Goal: Find specific page/section: Find specific page/section

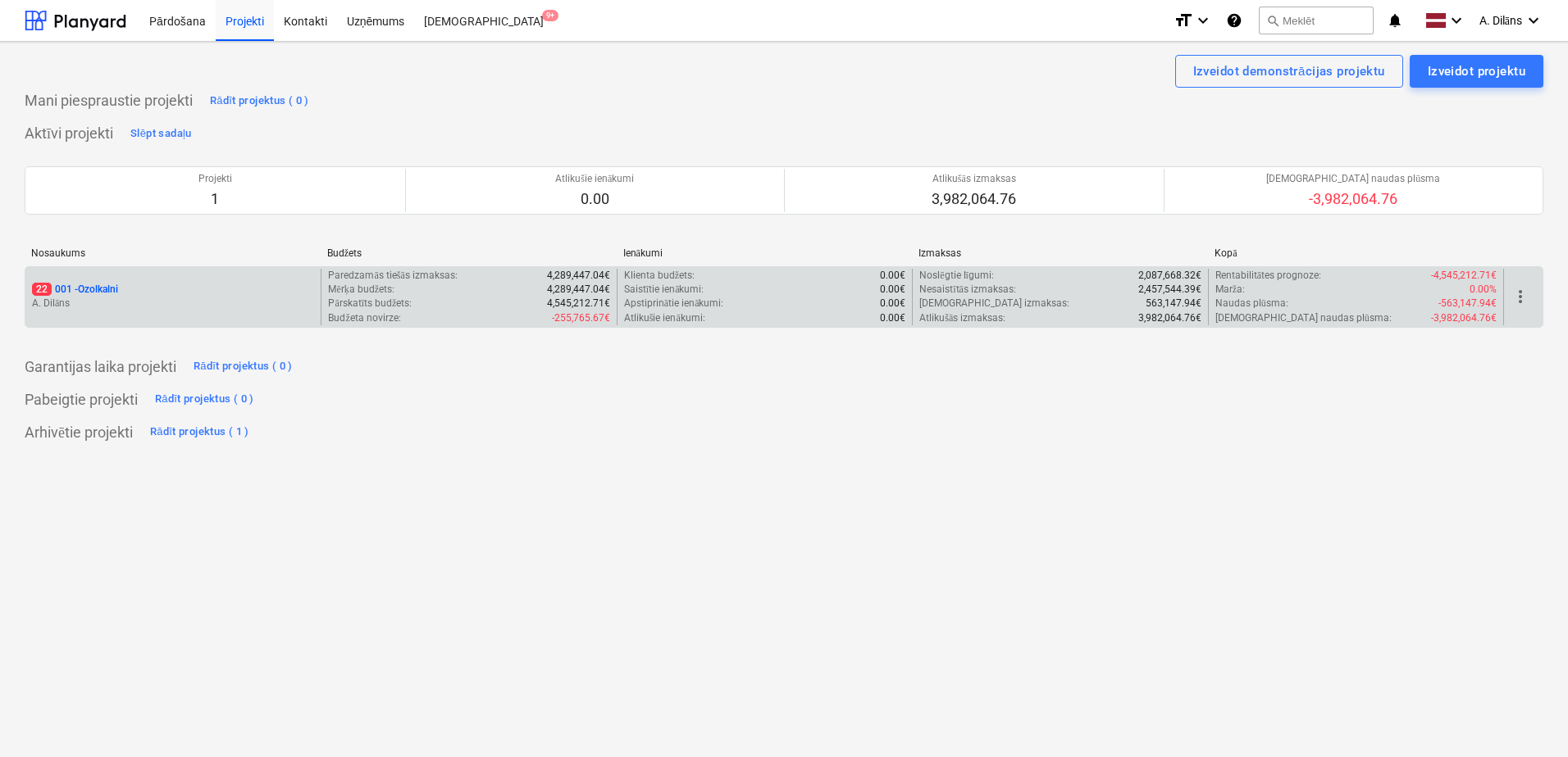
click at [250, 295] on div "22 001 - Ozolkalni" at bounding box center [173, 289] width 282 height 14
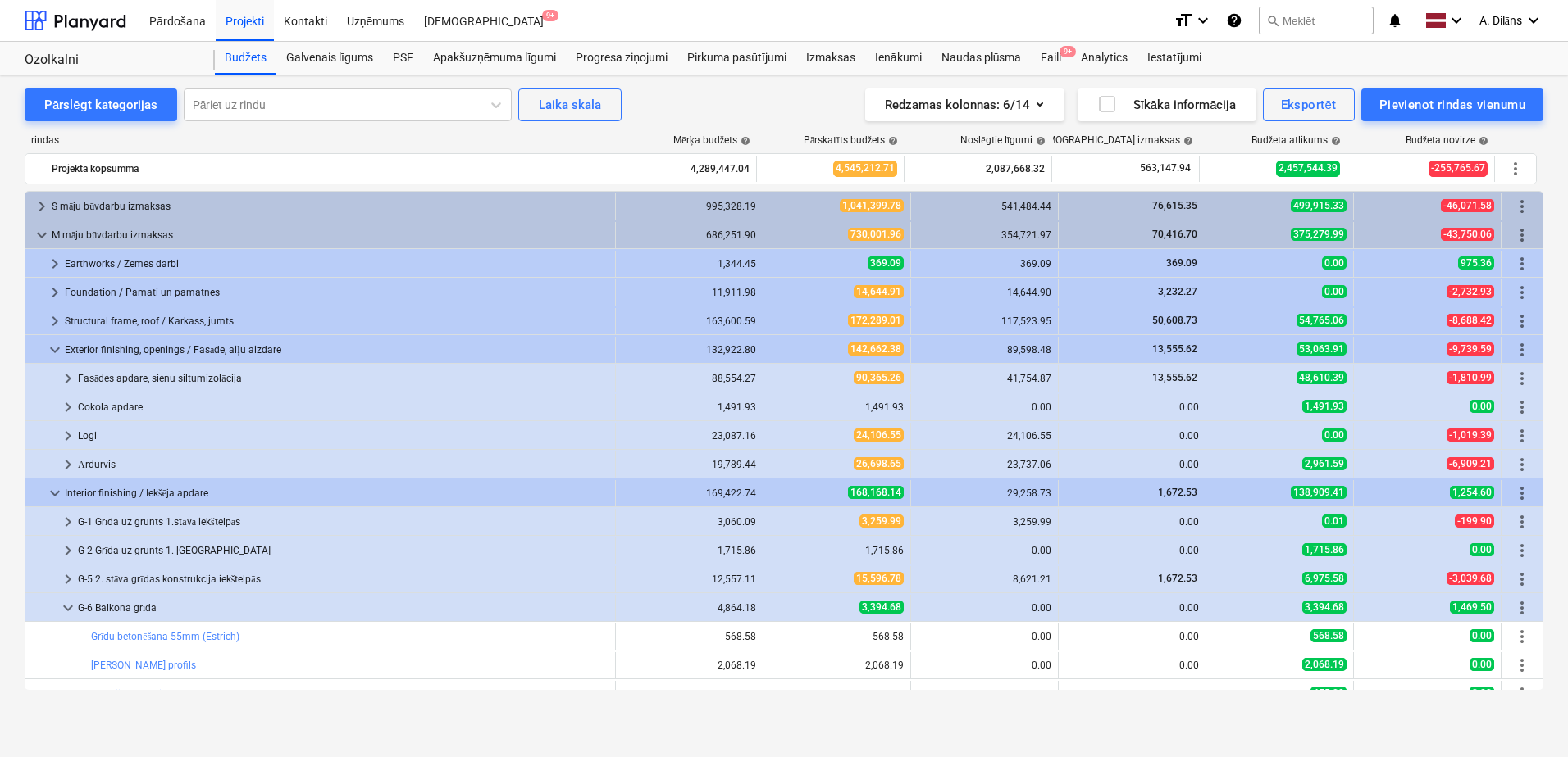
click at [66, 131] on div "rindas [PERSON_NAME] budžets help Pārskatīts budžets help Noslēgtie līgumi help…" at bounding box center [784, 415] width 1519 height 588
click at [74, 116] on button "Pārslēgt kategorijas" at bounding box center [101, 105] width 153 height 33
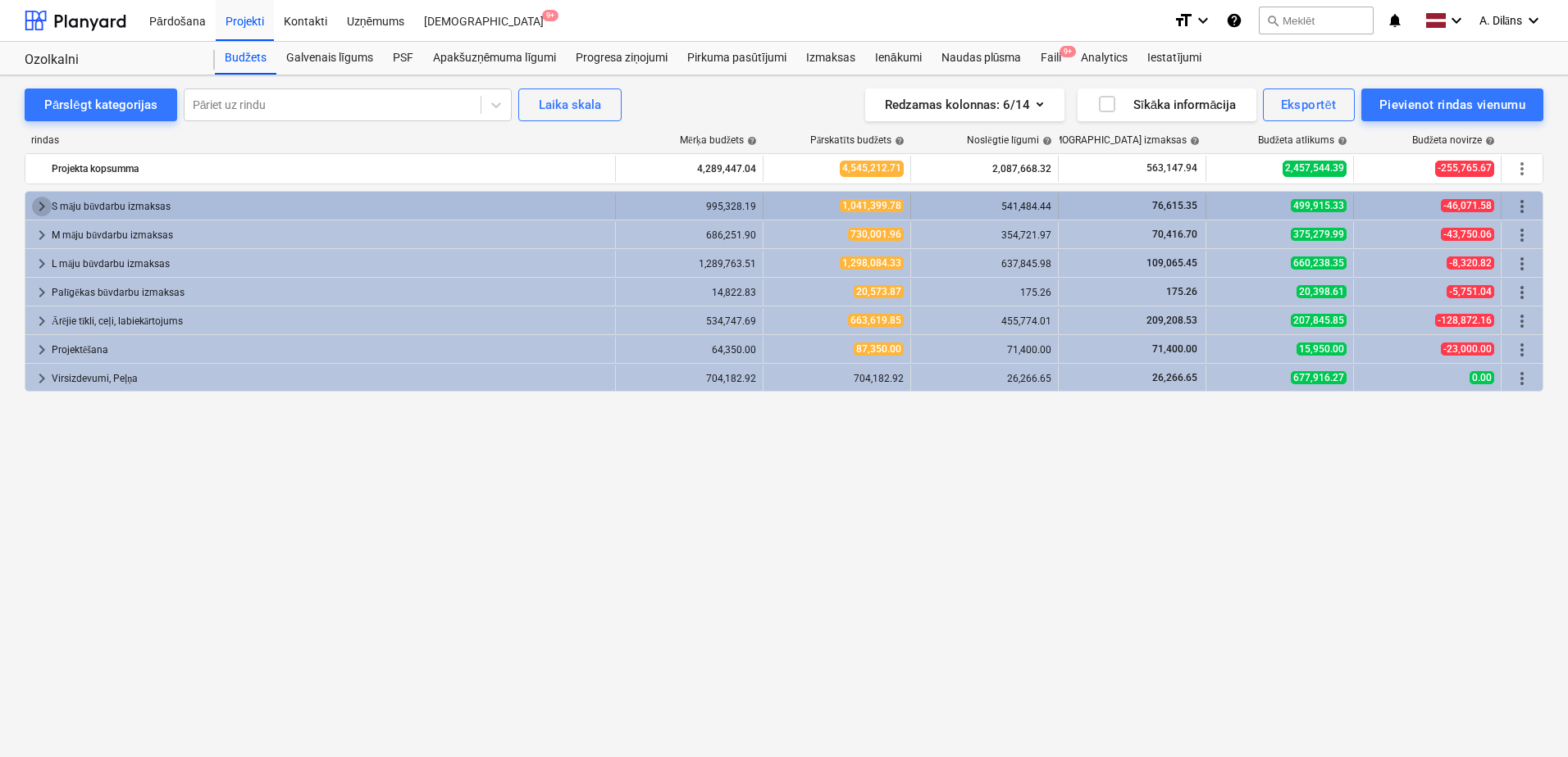
click at [39, 203] on span "keyboard_arrow_right" at bounding box center [41, 206] width 19 height 19
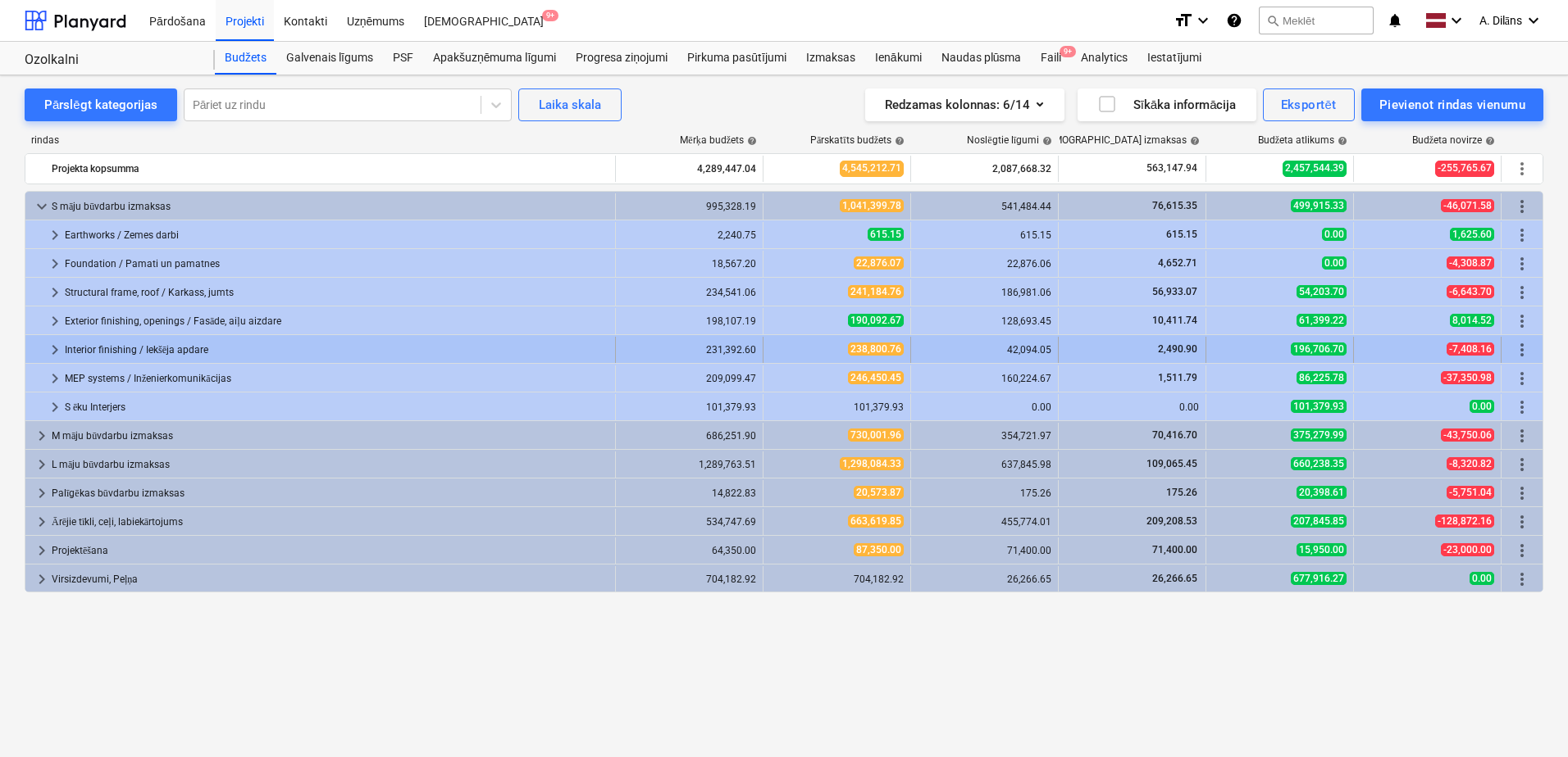
click at [53, 350] on span "keyboard_arrow_right" at bounding box center [54, 349] width 19 height 19
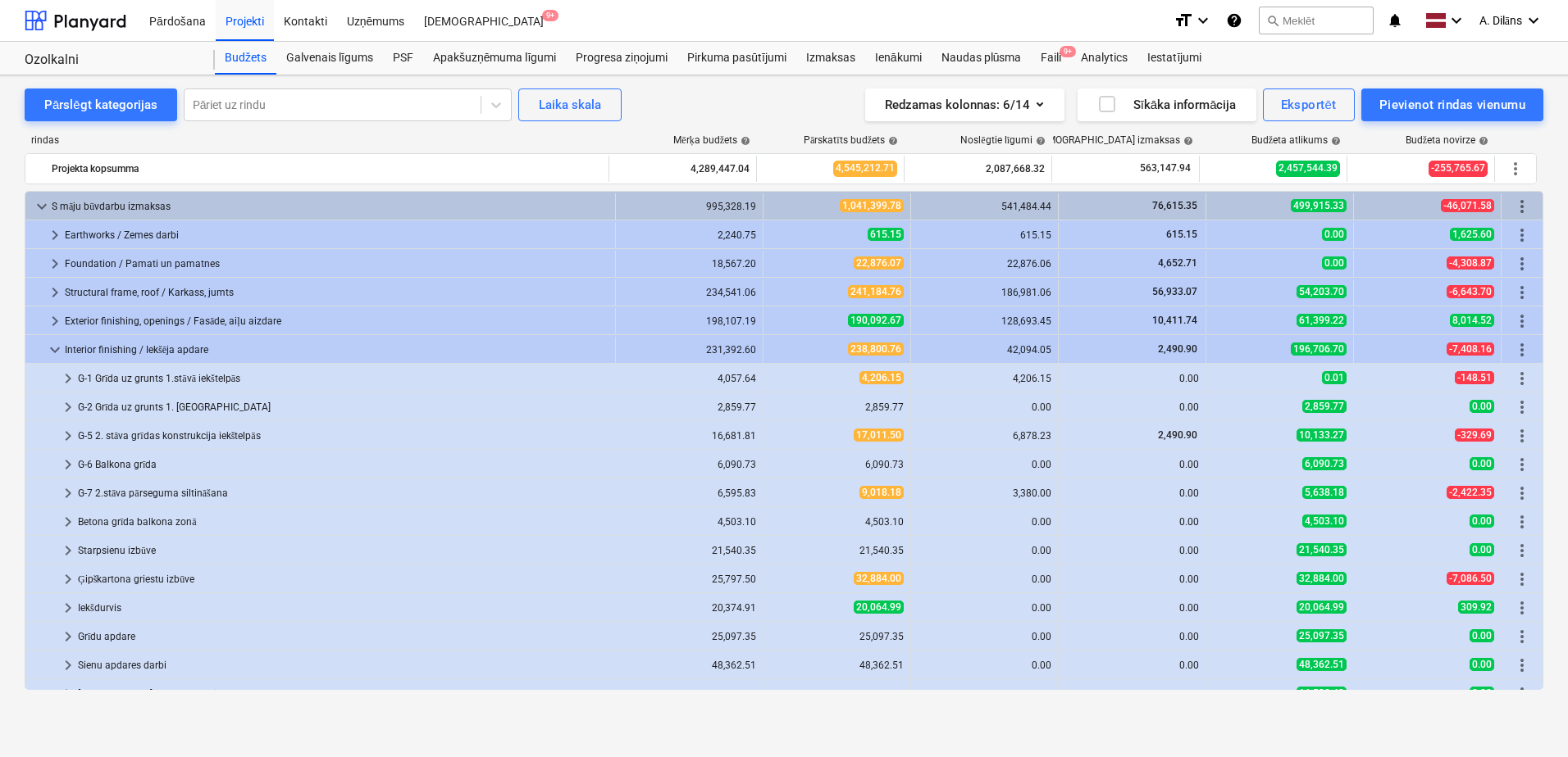
scroll to position [82, 0]
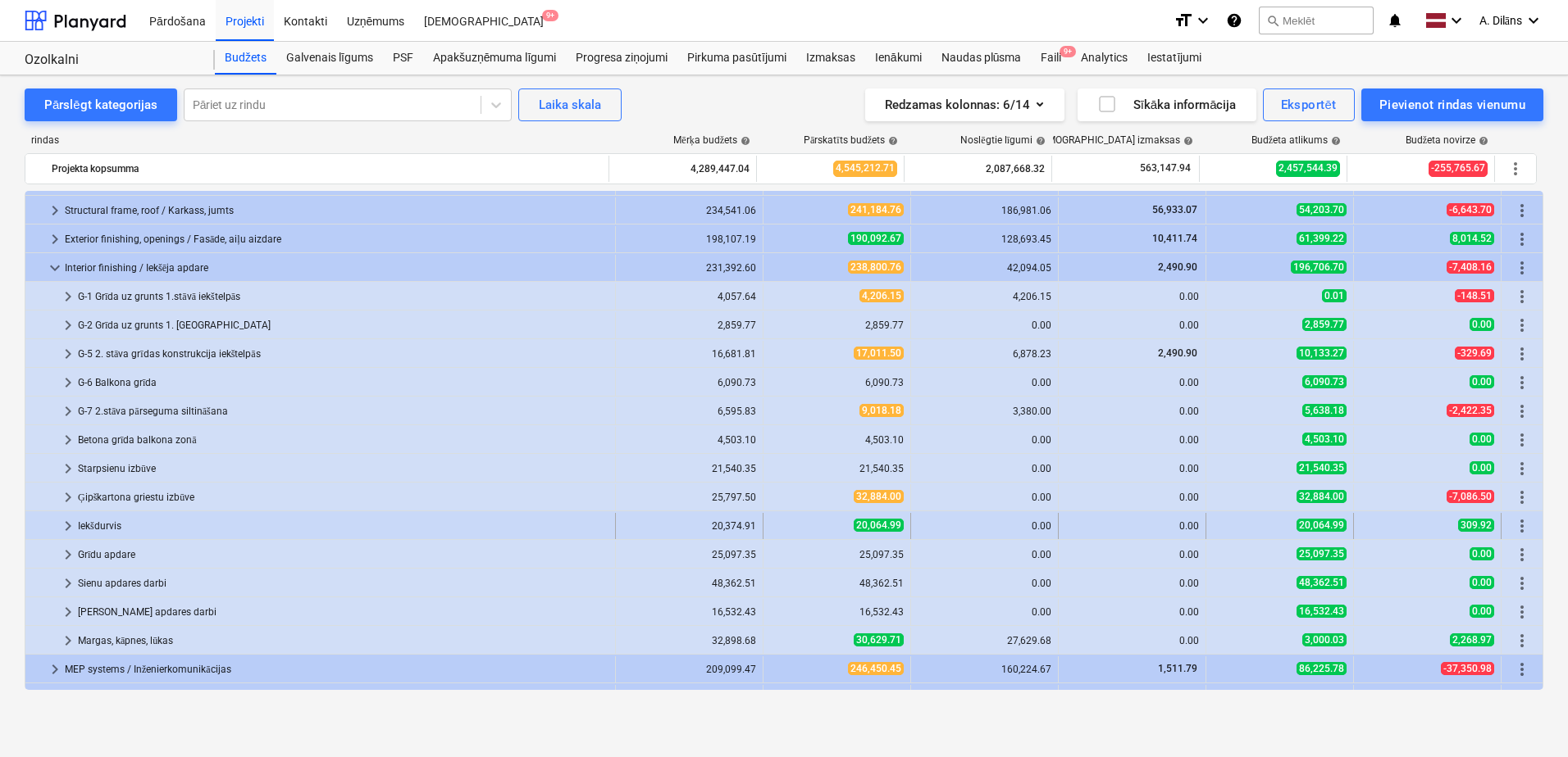
click at [69, 525] on span "keyboard_arrow_right" at bounding box center [67, 526] width 19 height 19
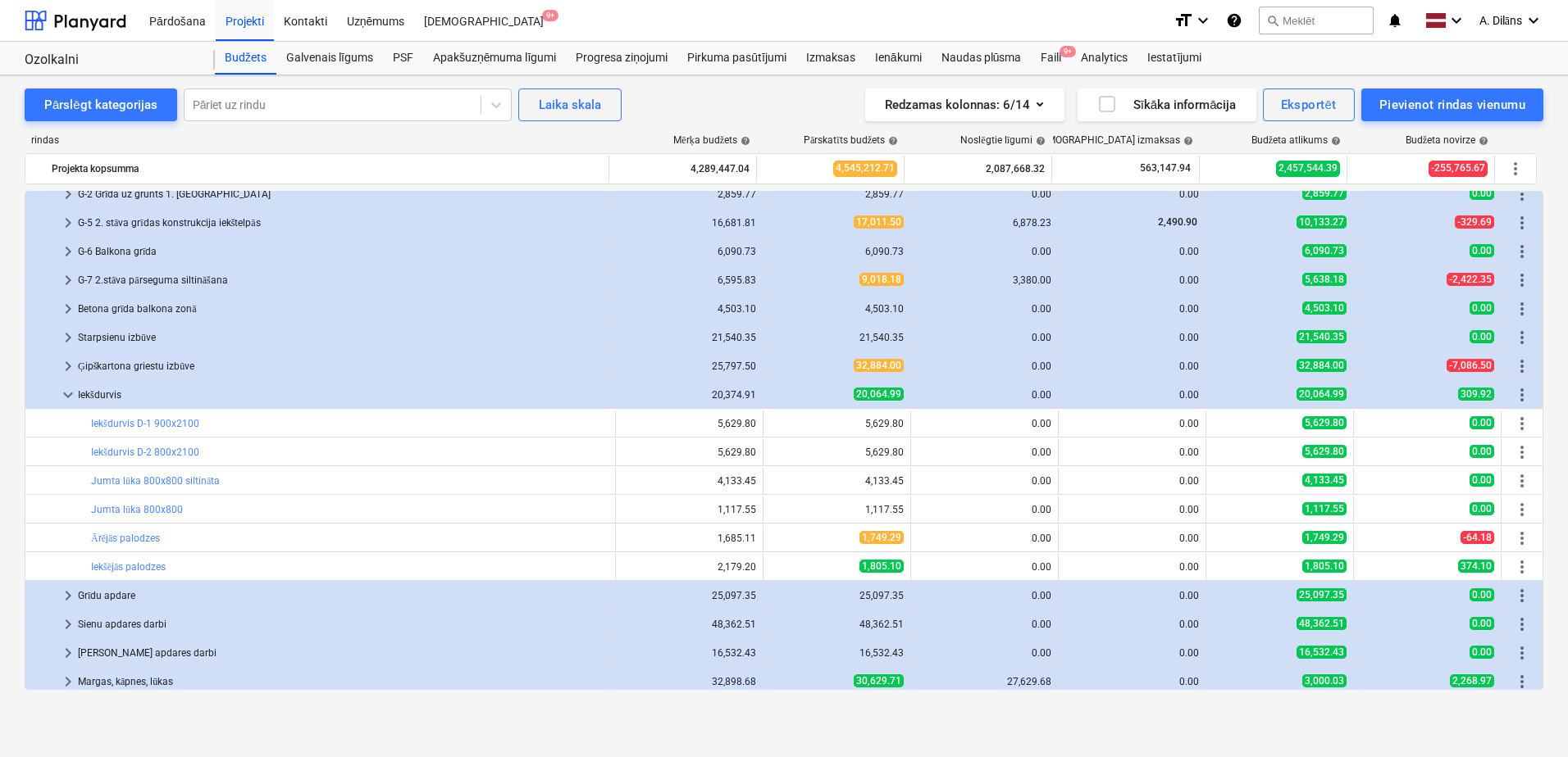
scroll to position [246, 0]
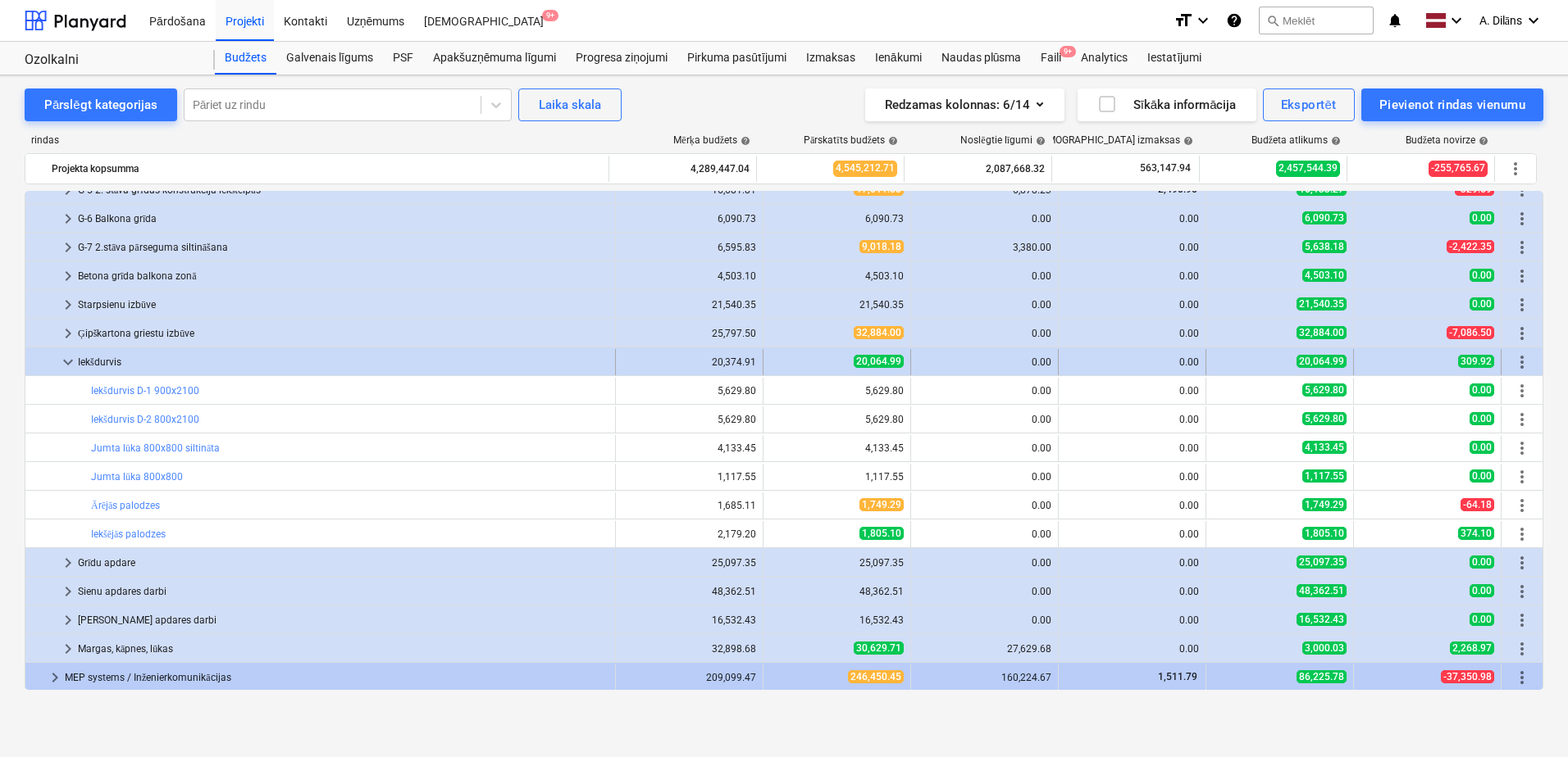
click at [64, 357] on span "keyboard_arrow_down" at bounding box center [67, 362] width 19 height 19
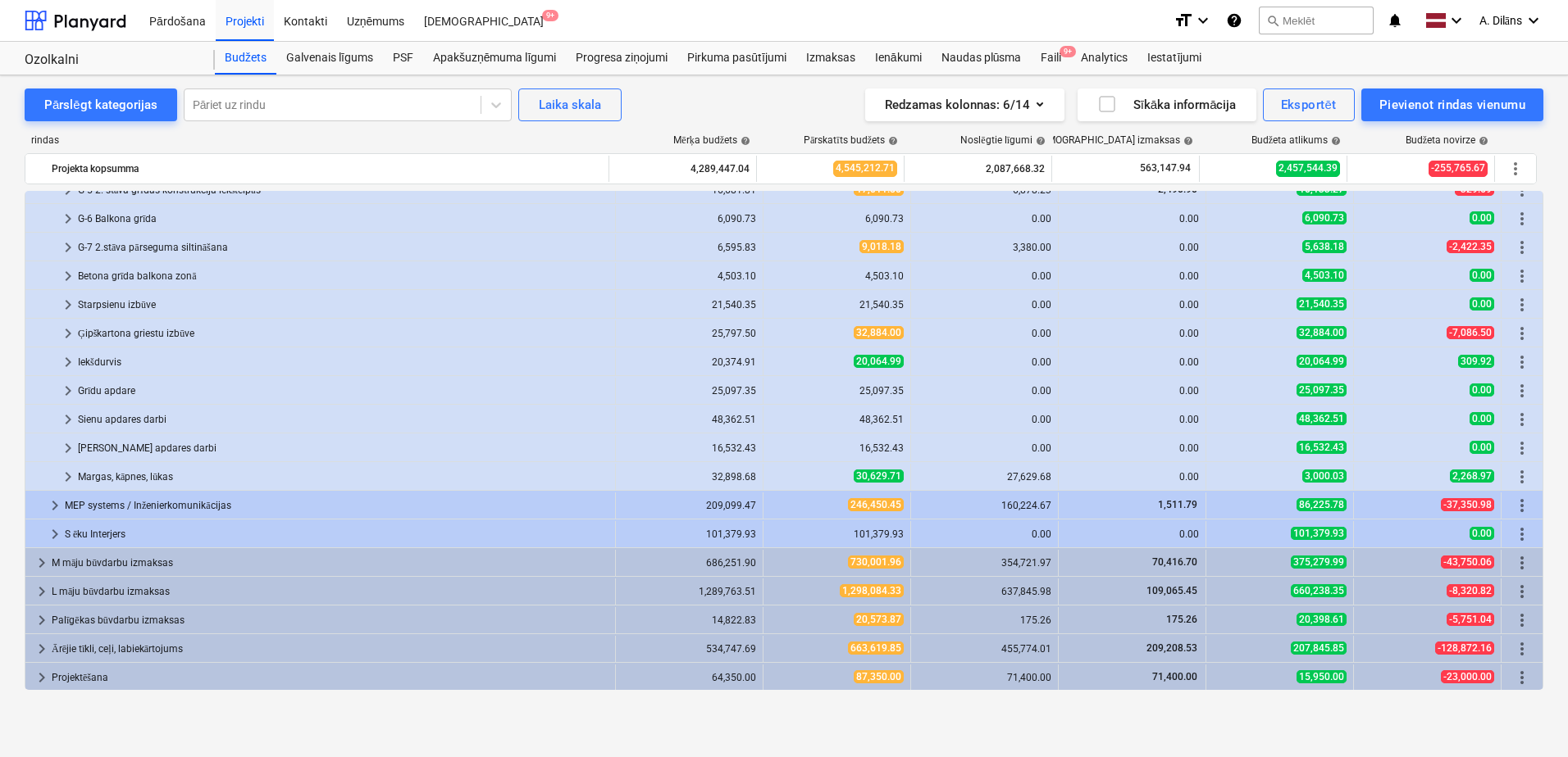
scroll to position [275, 0]
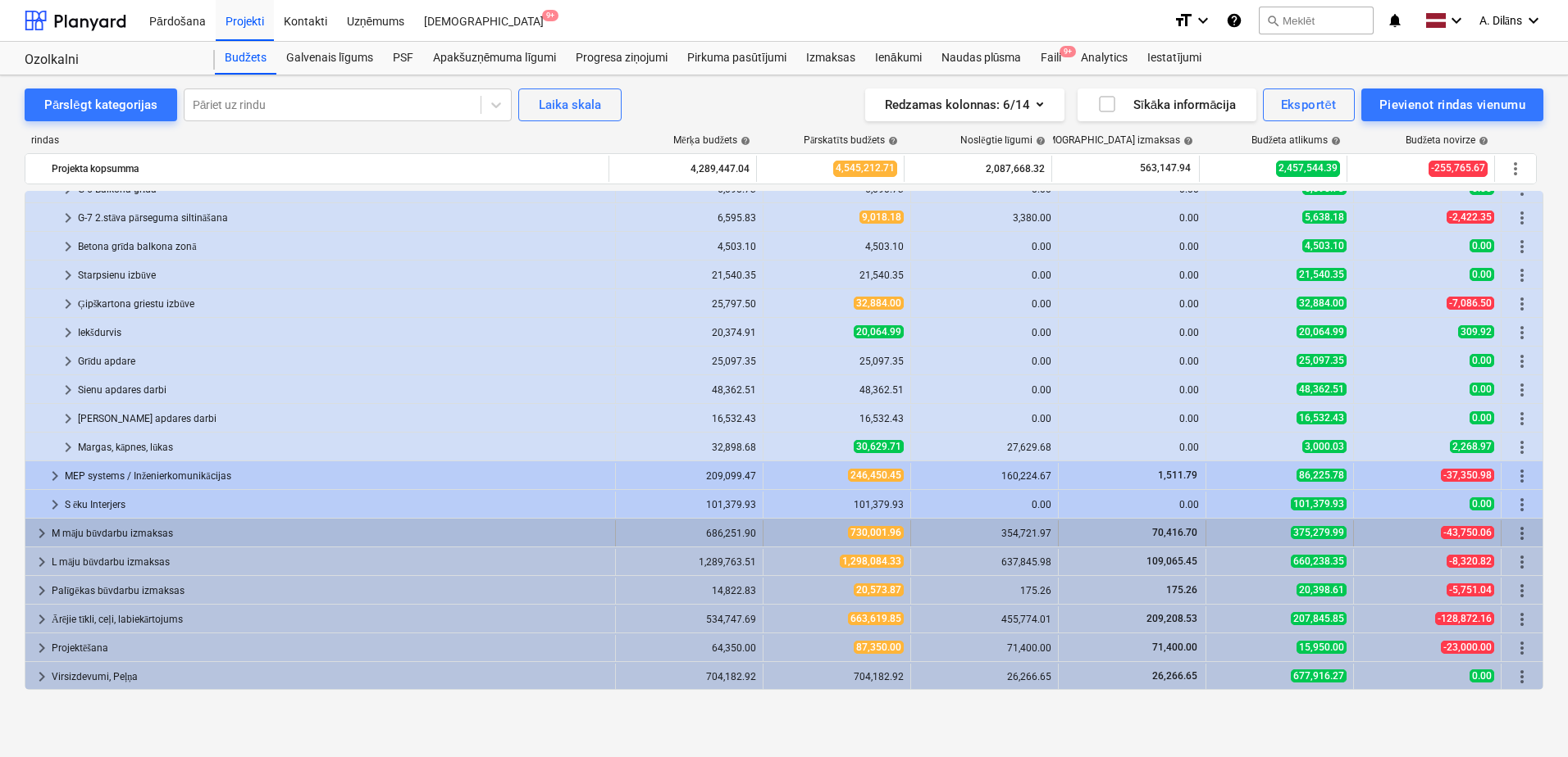
click at [41, 526] on span "keyboard_arrow_right" at bounding box center [41, 533] width 19 height 19
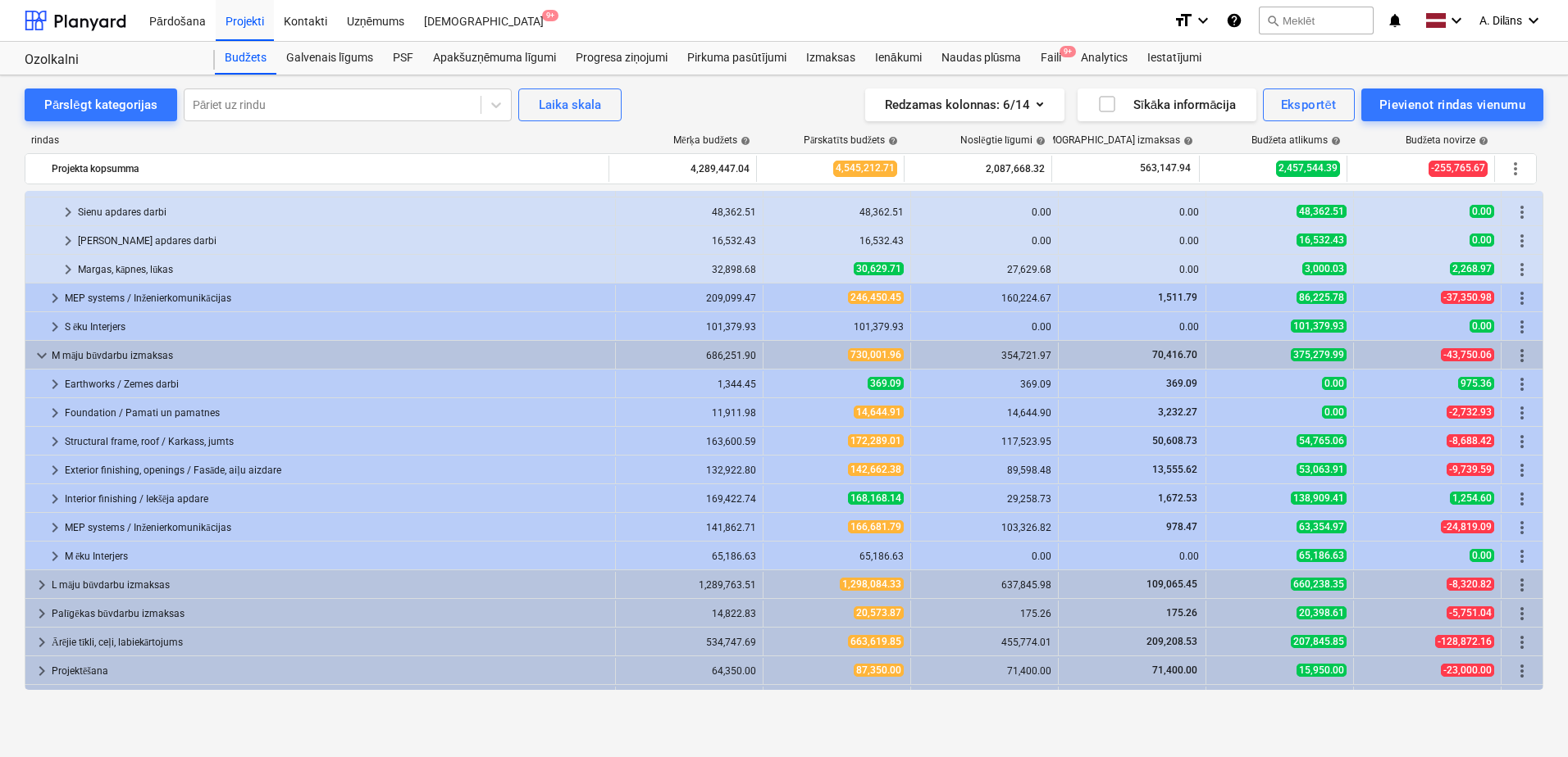
scroll to position [476, 0]
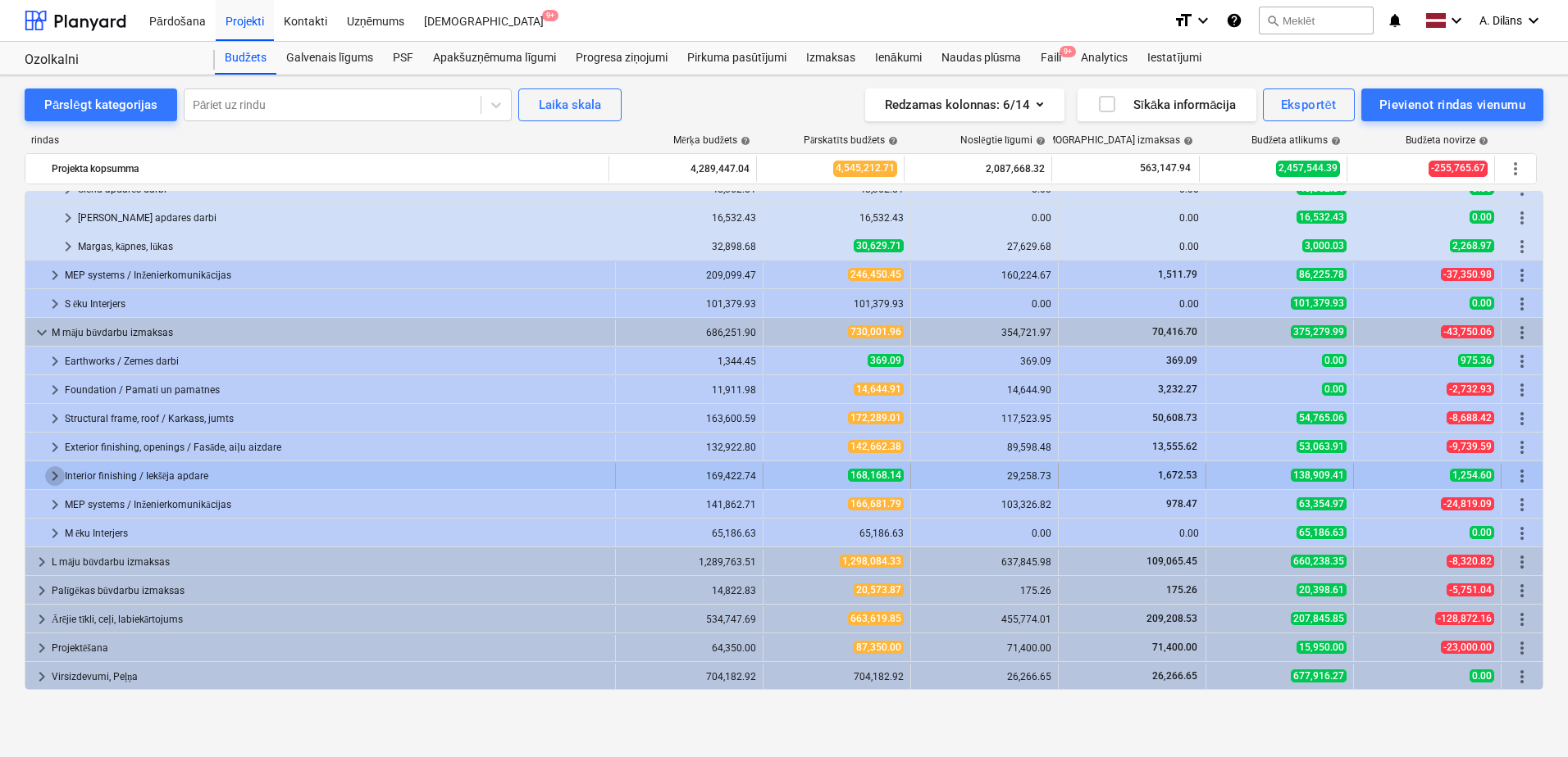
click at [55, 476] on span "keyboard_arrow_right" at bounding box center [54, 475] width 19 height 19
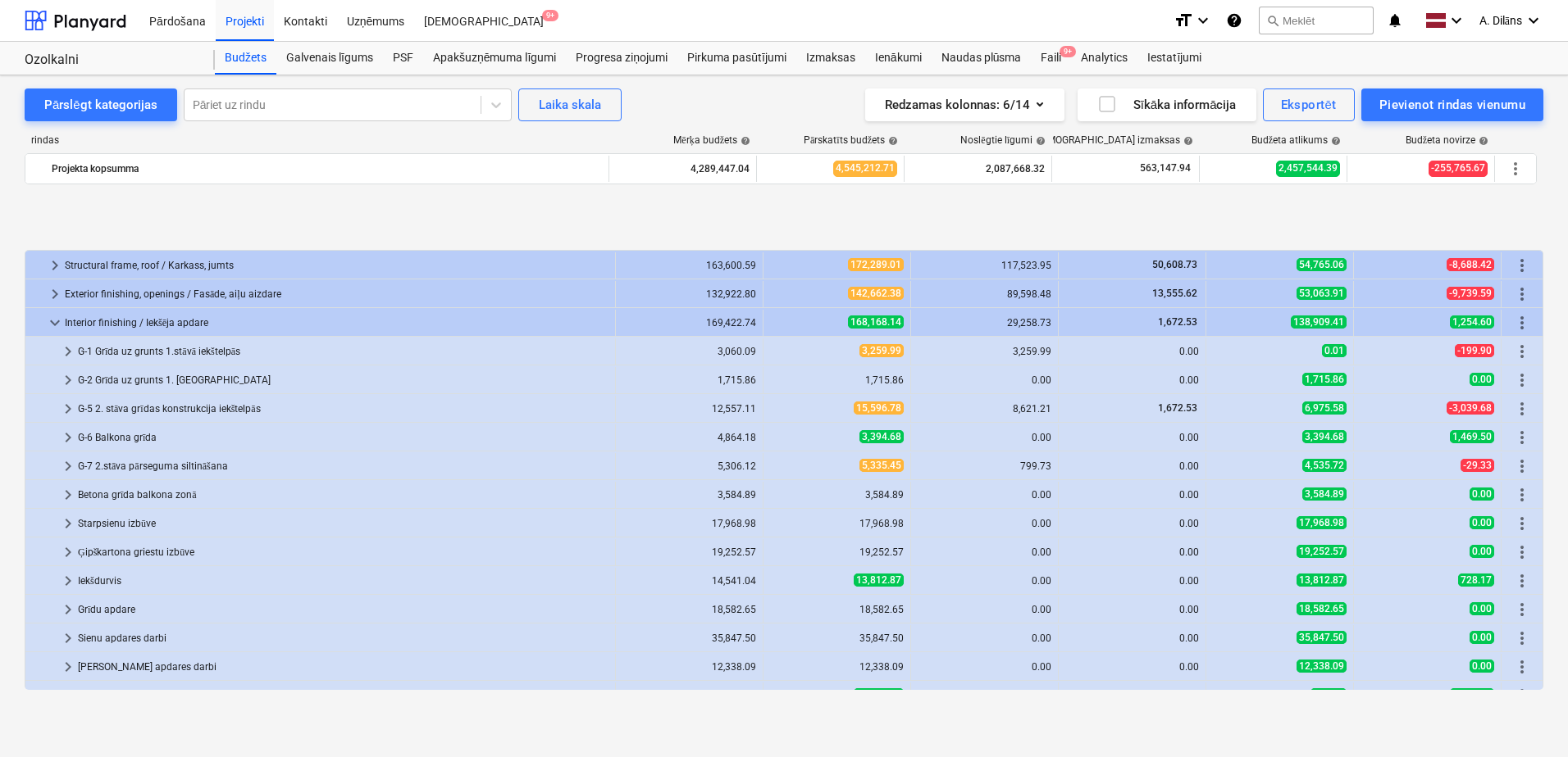
scroll to position [722, 0]
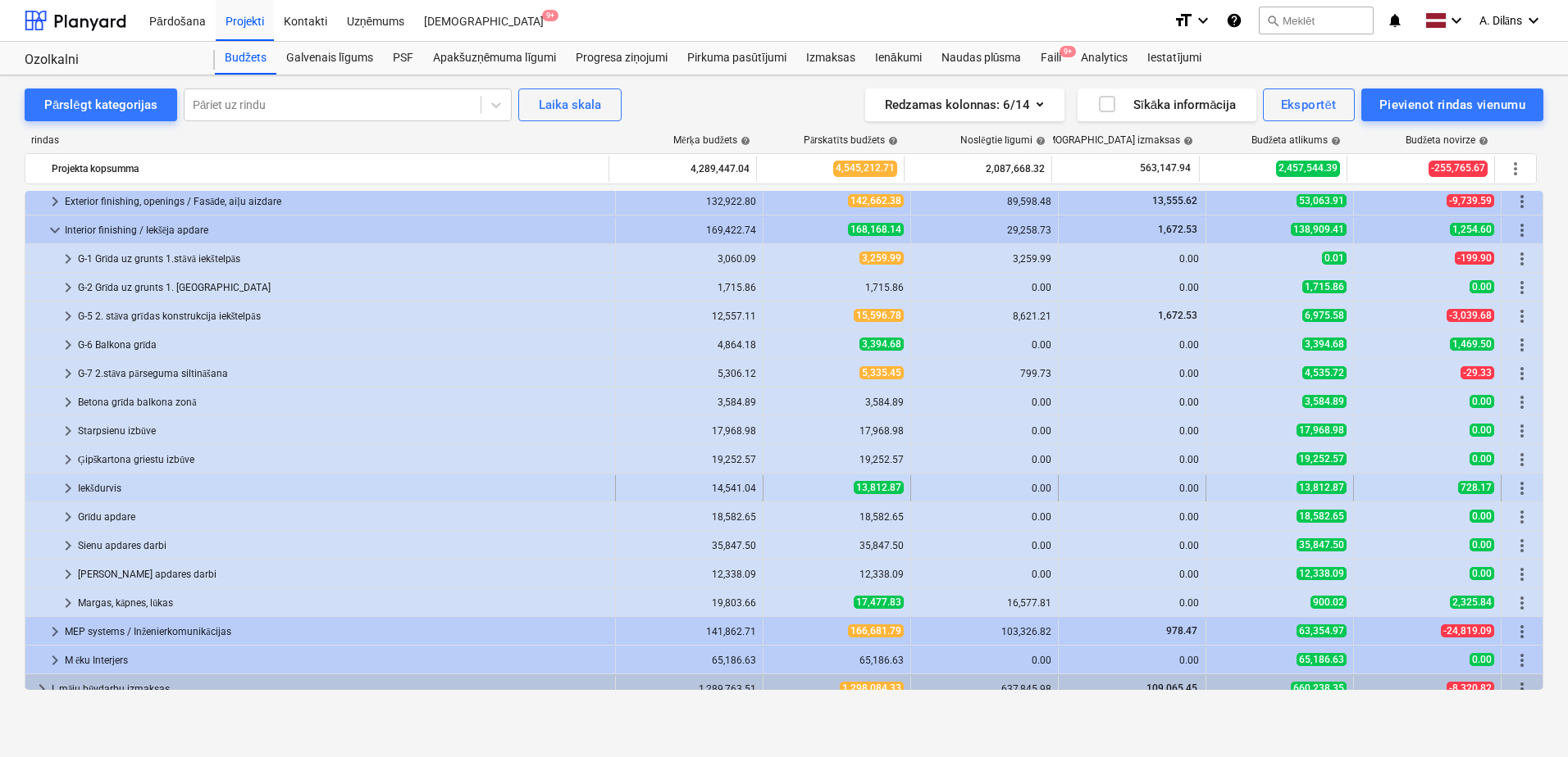
click at [69, 487] on span "keyboard_arrow_right" at bounding box center [67, 488] width 19 height 19
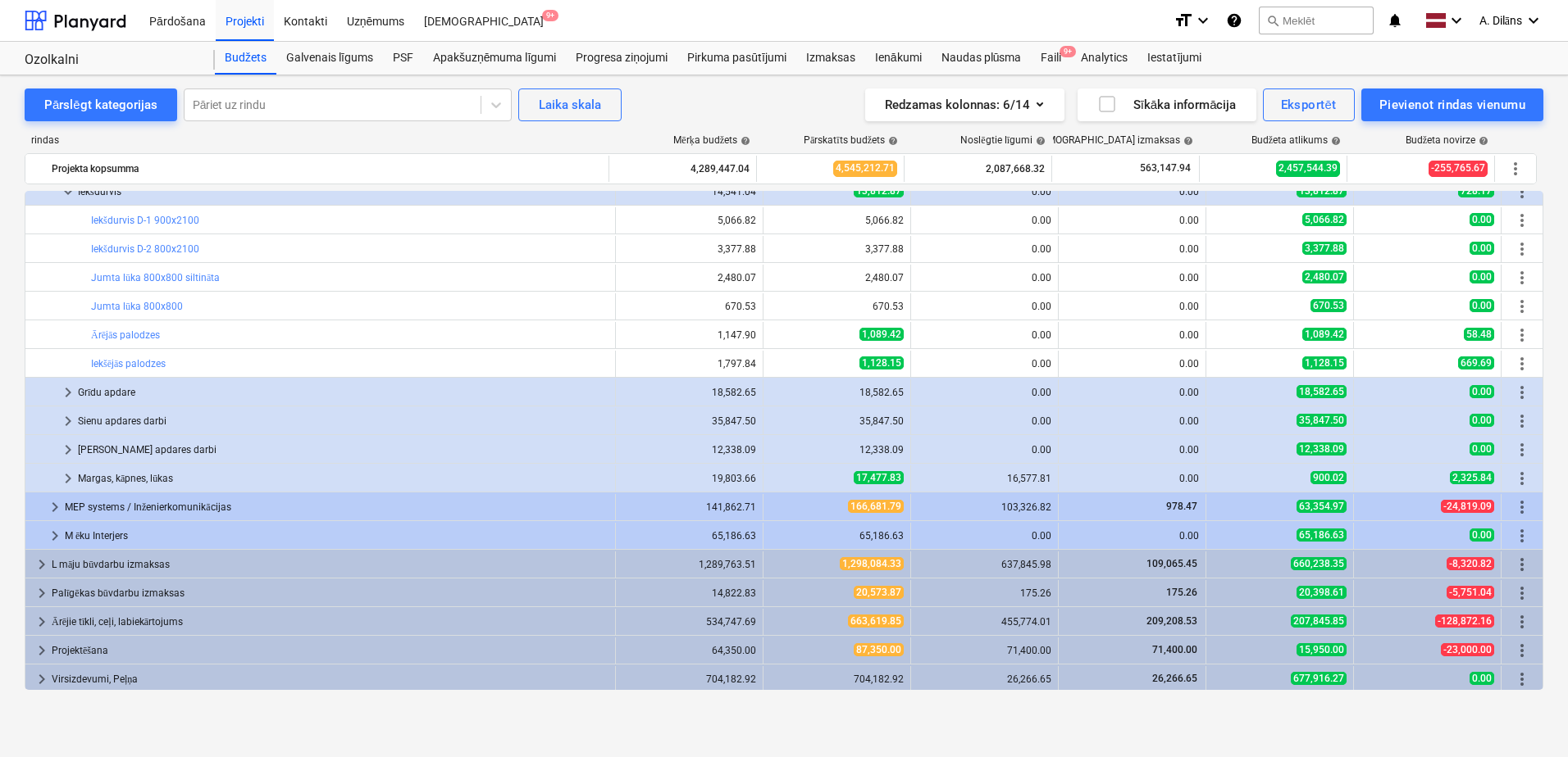
scroll to position [1021, 0]
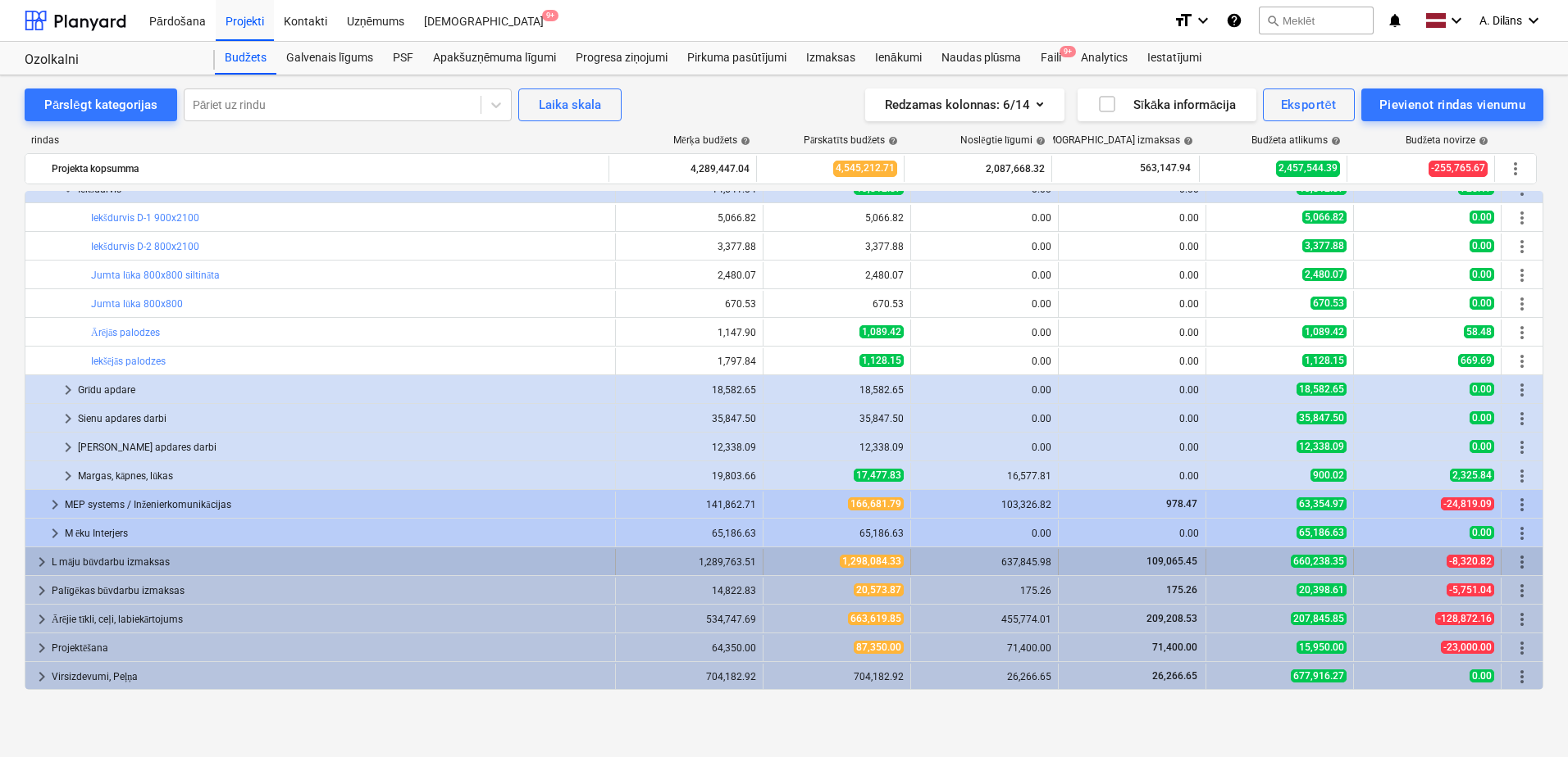
click at [37, 561] on span "keyboard_arrow_right" at bounding box center [41, 562] width 19 height 19
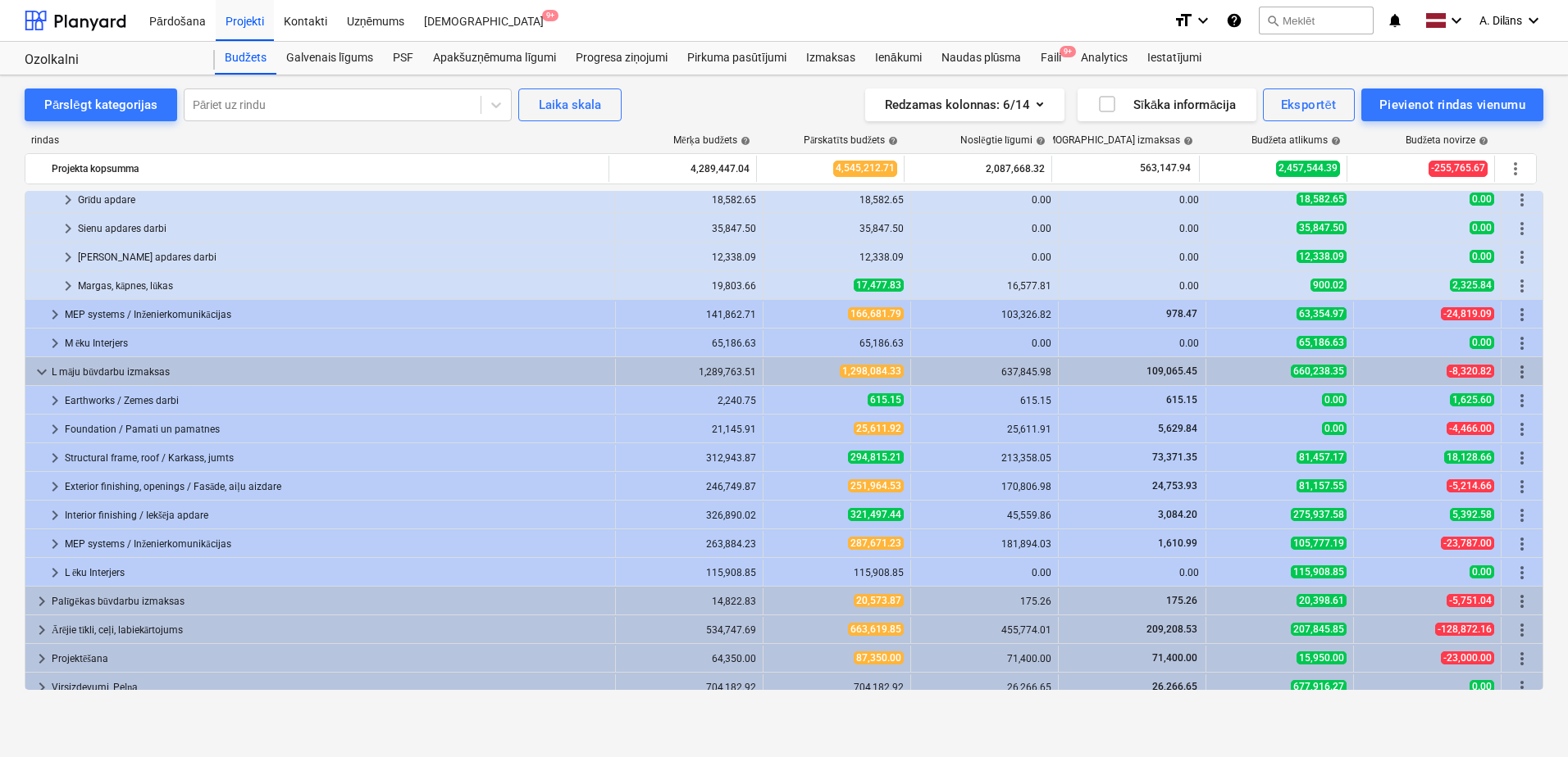
scroll to position [1222, 0]
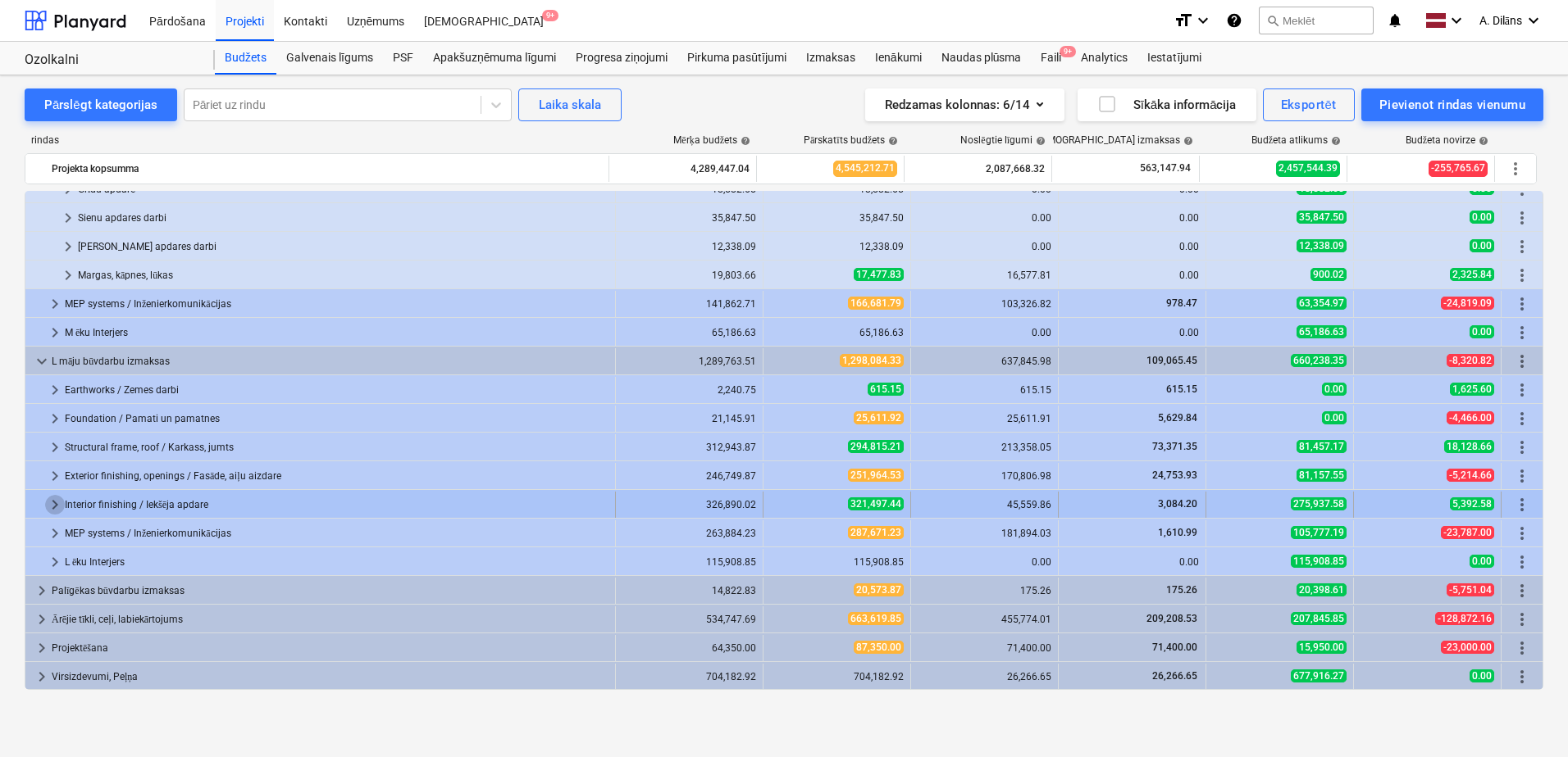
click at [53, 507] on span "keyboard_arrow_right" at bounding box center [54, 505] width 19 height 19
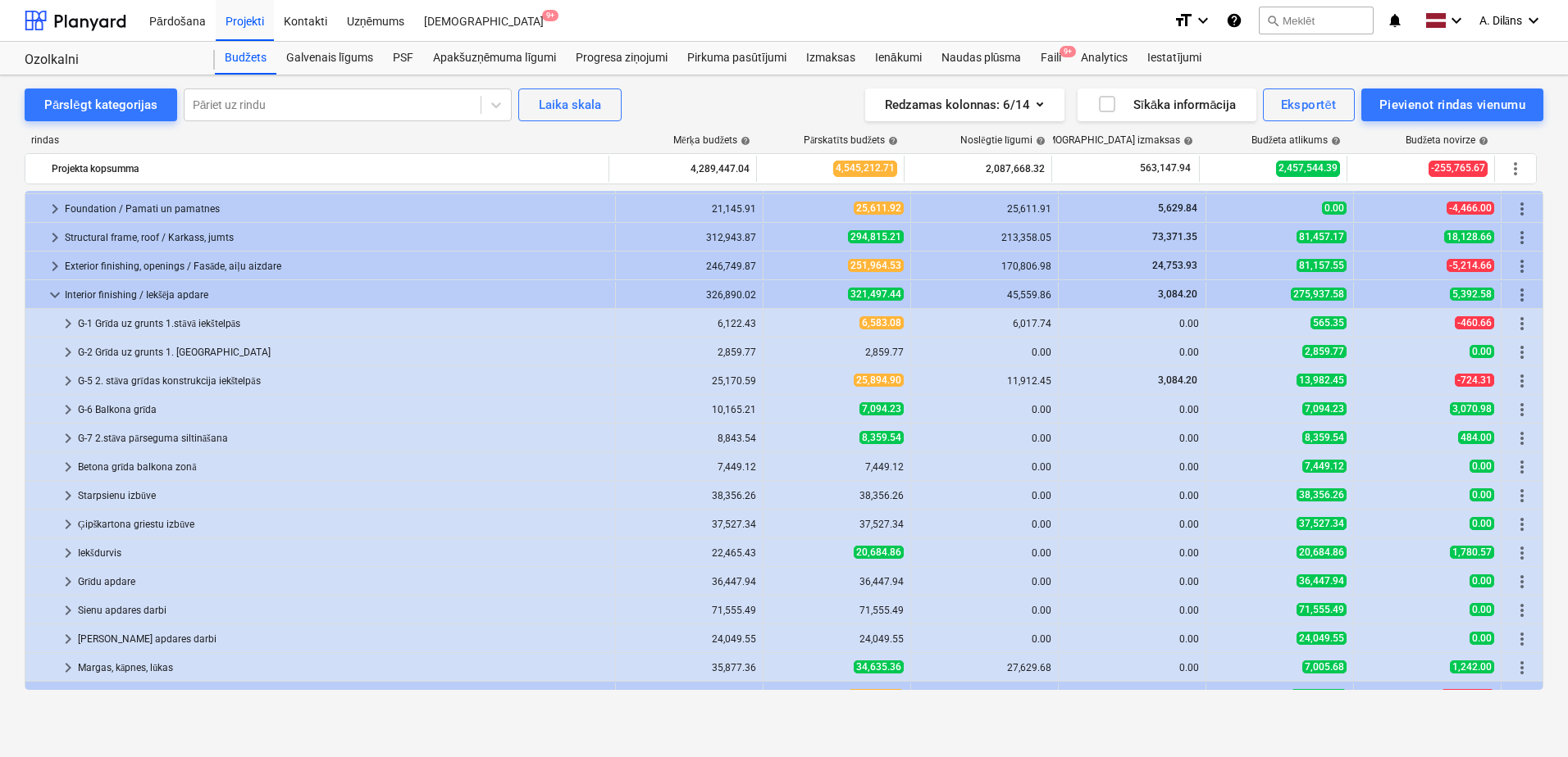
scroll to position [1468, 0]
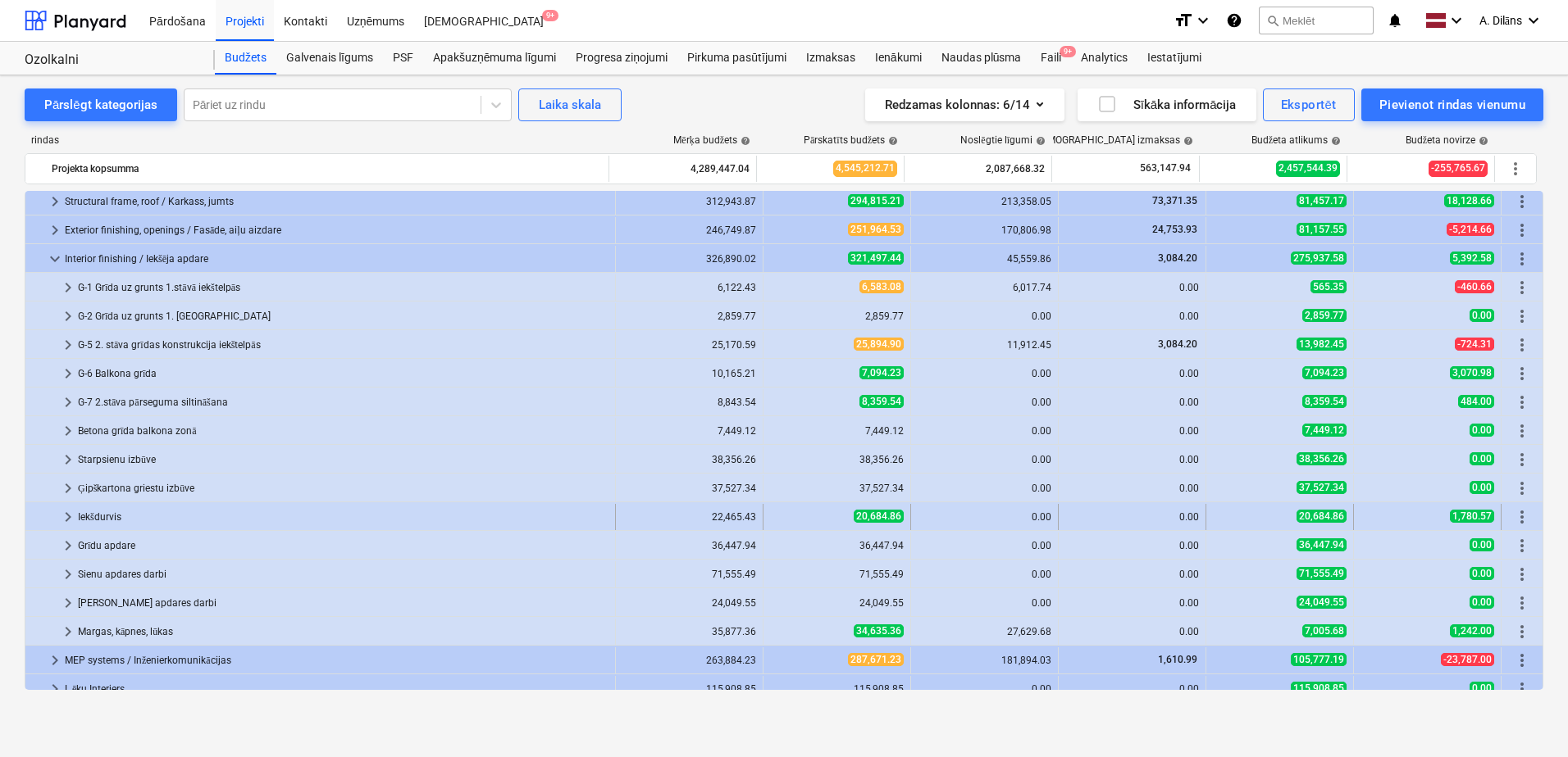
click at [68, 514] on span "keyboard_arrow_right" at bounding box center [67, 517] width 19 height 19
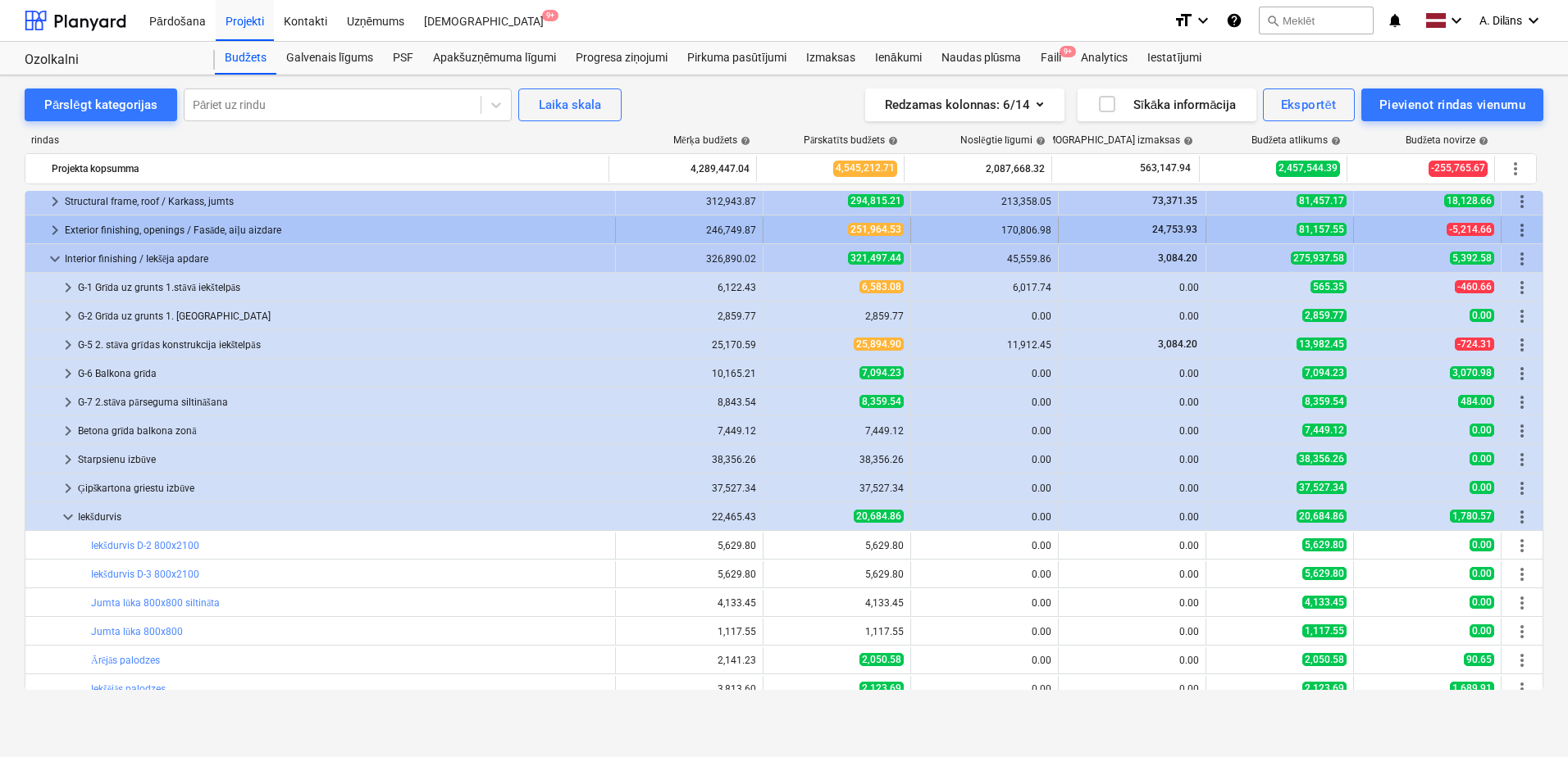
click at [53, 229] on span "keyboard_arrow_right" at bounding box center [54, 229] width 19 height 19
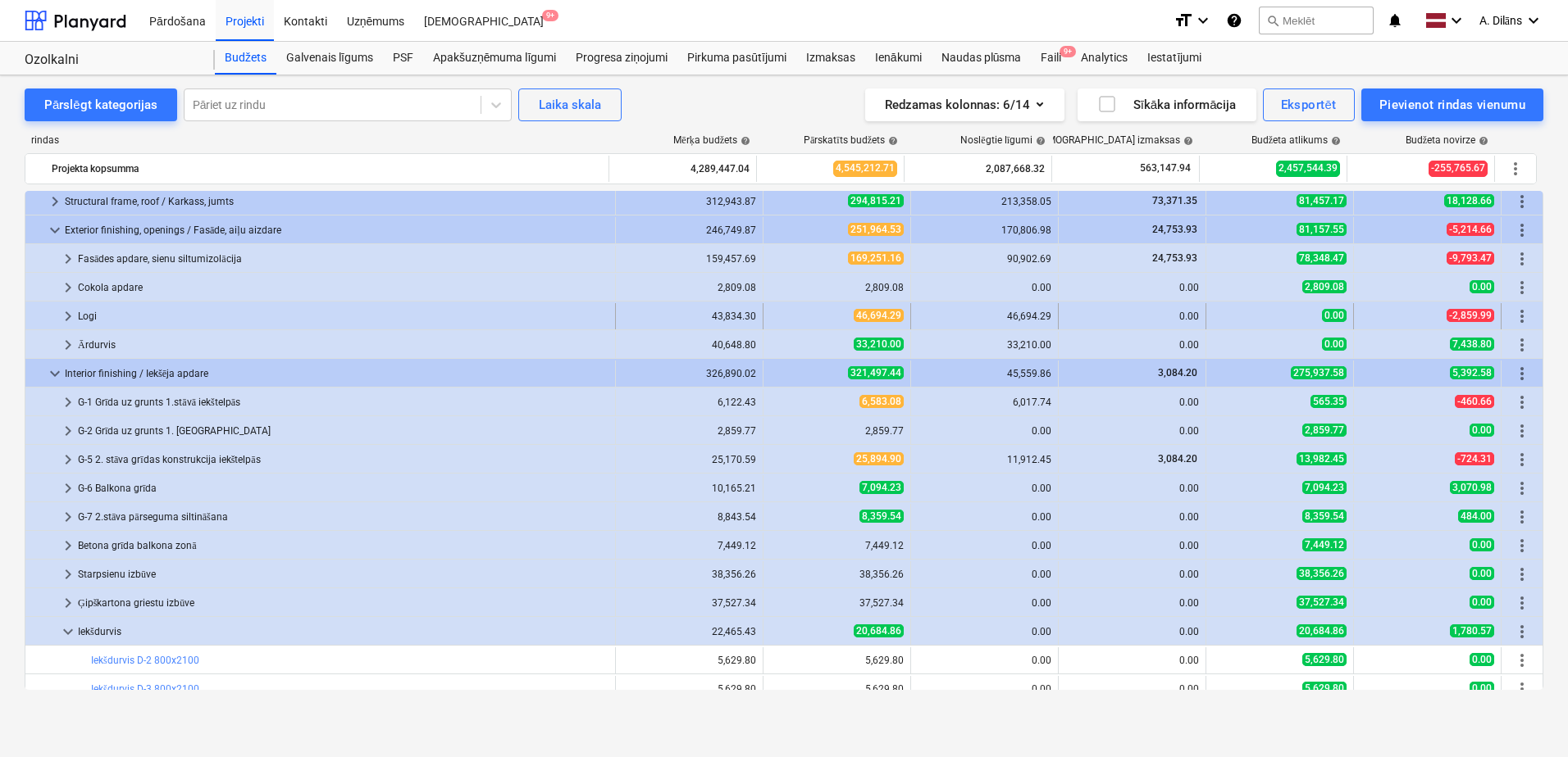
click at [69, 316] on span "keyboard_arrow_right" at bounding box center [67, 316] width 19 height 19
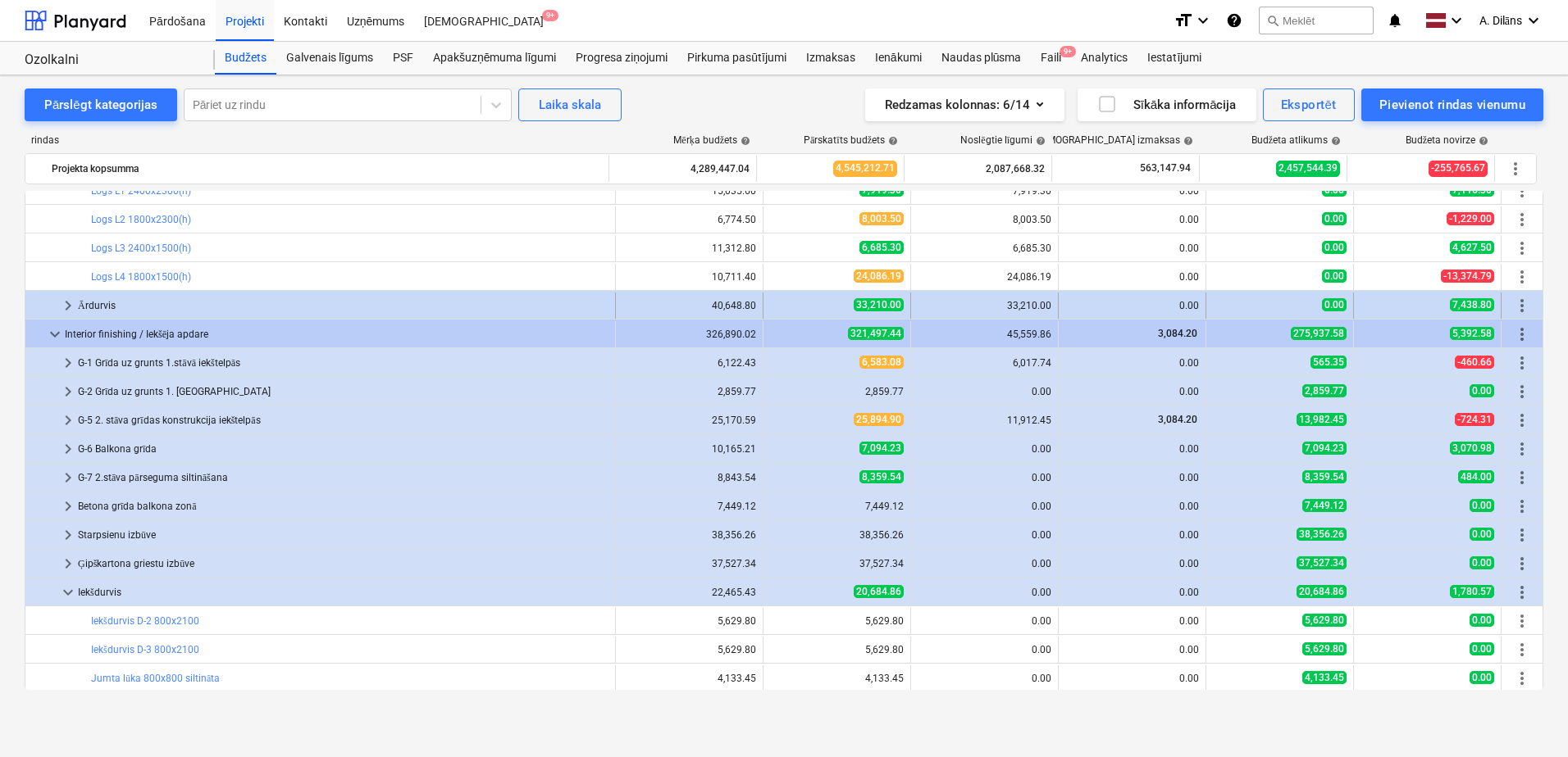
scroll to position [1632, 0]
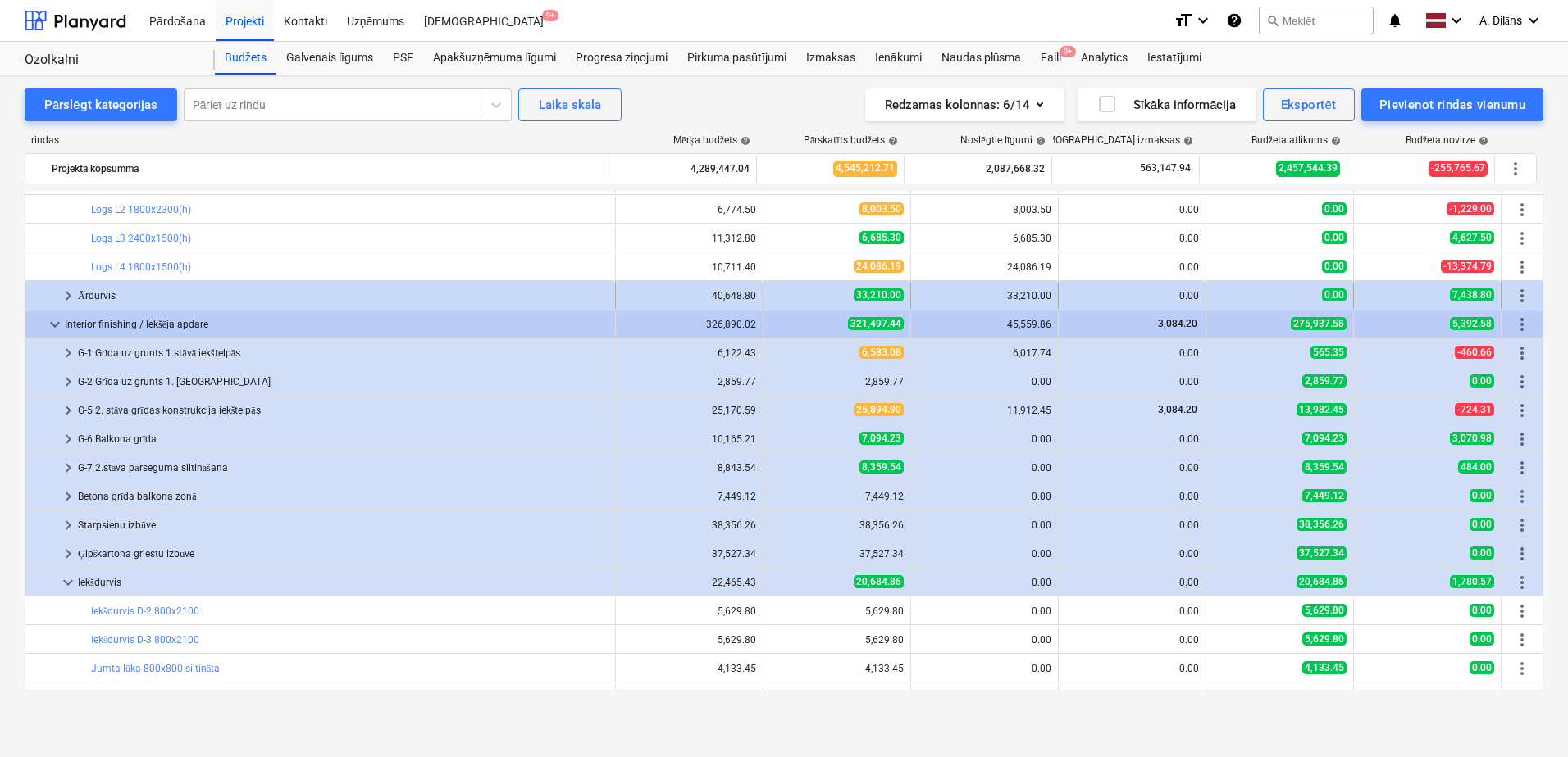
click at [63, 290] on span "keyboard_arrow_right" at bounding box center [67, 296] width 19 height 19
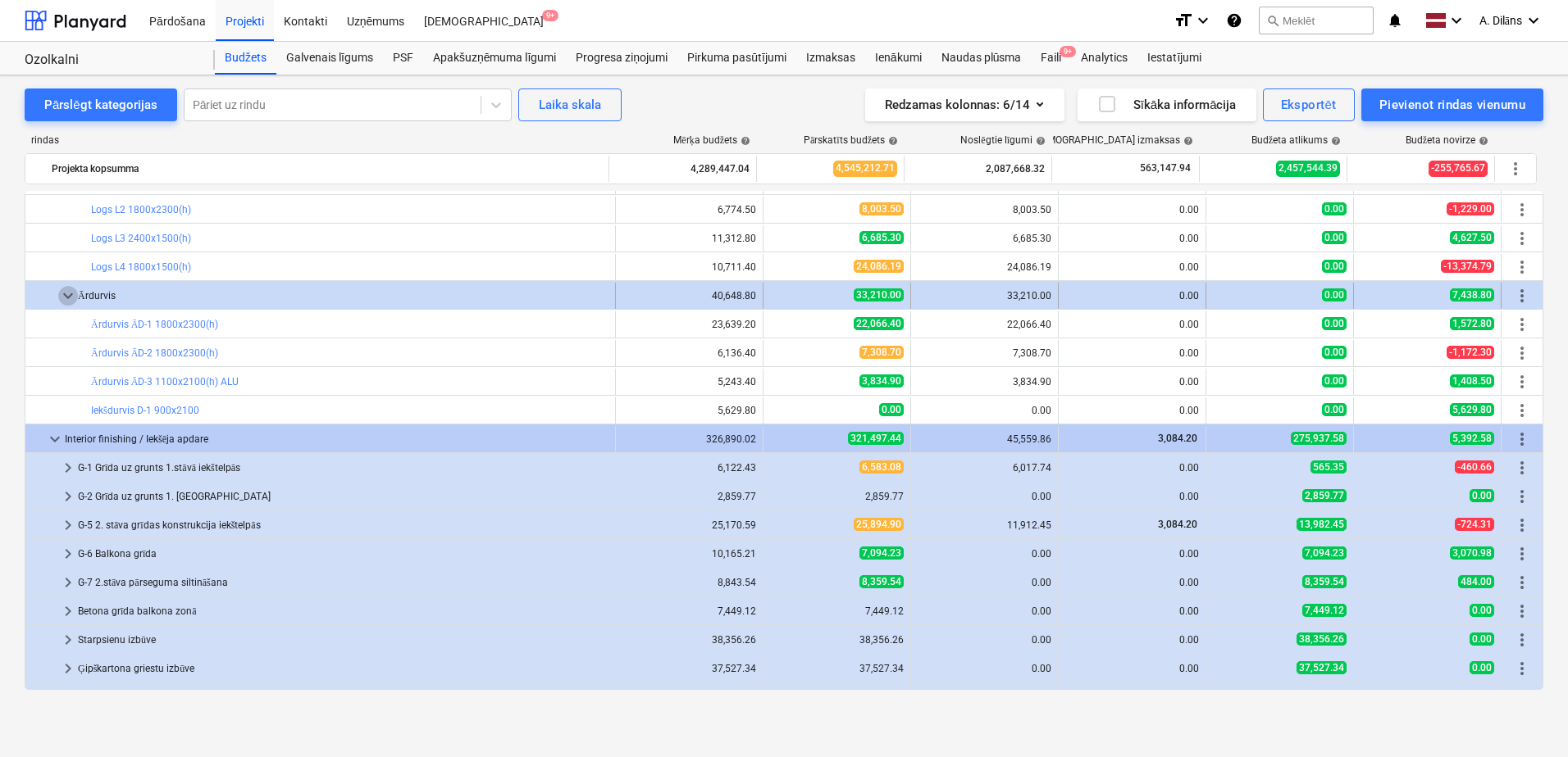
click at [68, 292] on span "keyboard_arrow_down" at bounding box center [67, 296] width 19 height 19
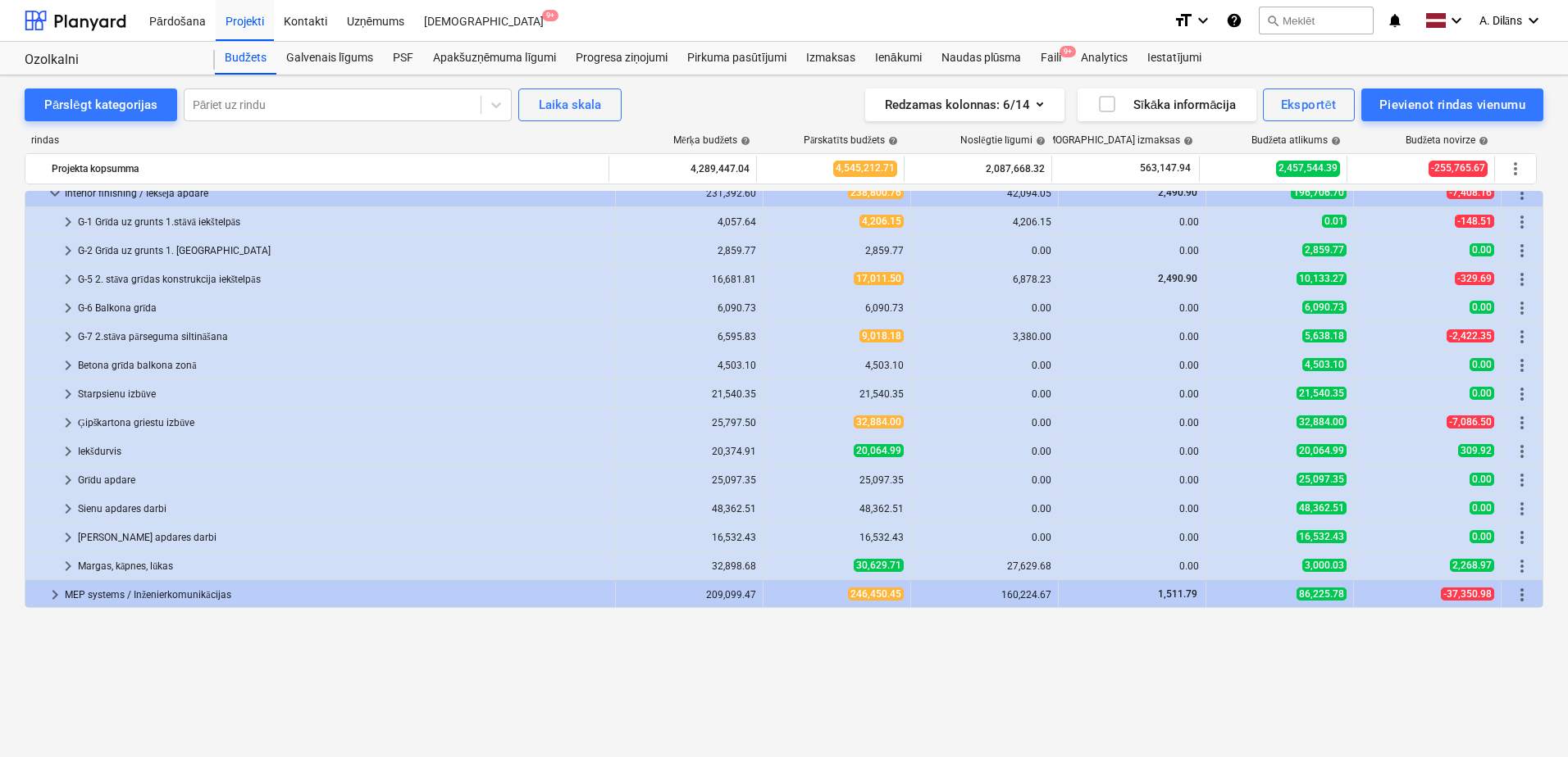
scroll to position [0, 0]
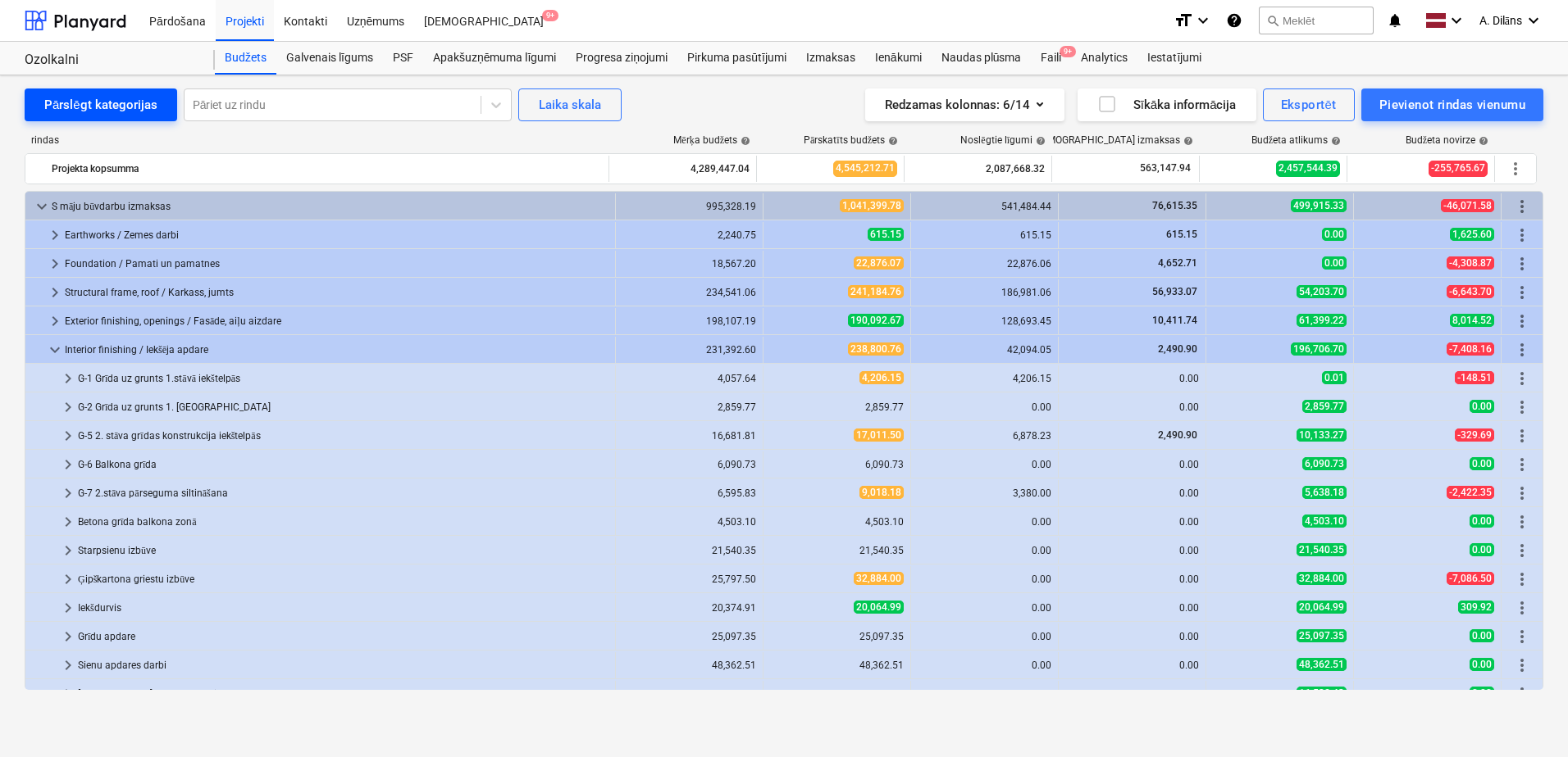
click at [123, 108] on div "Pārslēgt kategorijas" at bounding box center [100, 104] width 113 height 21
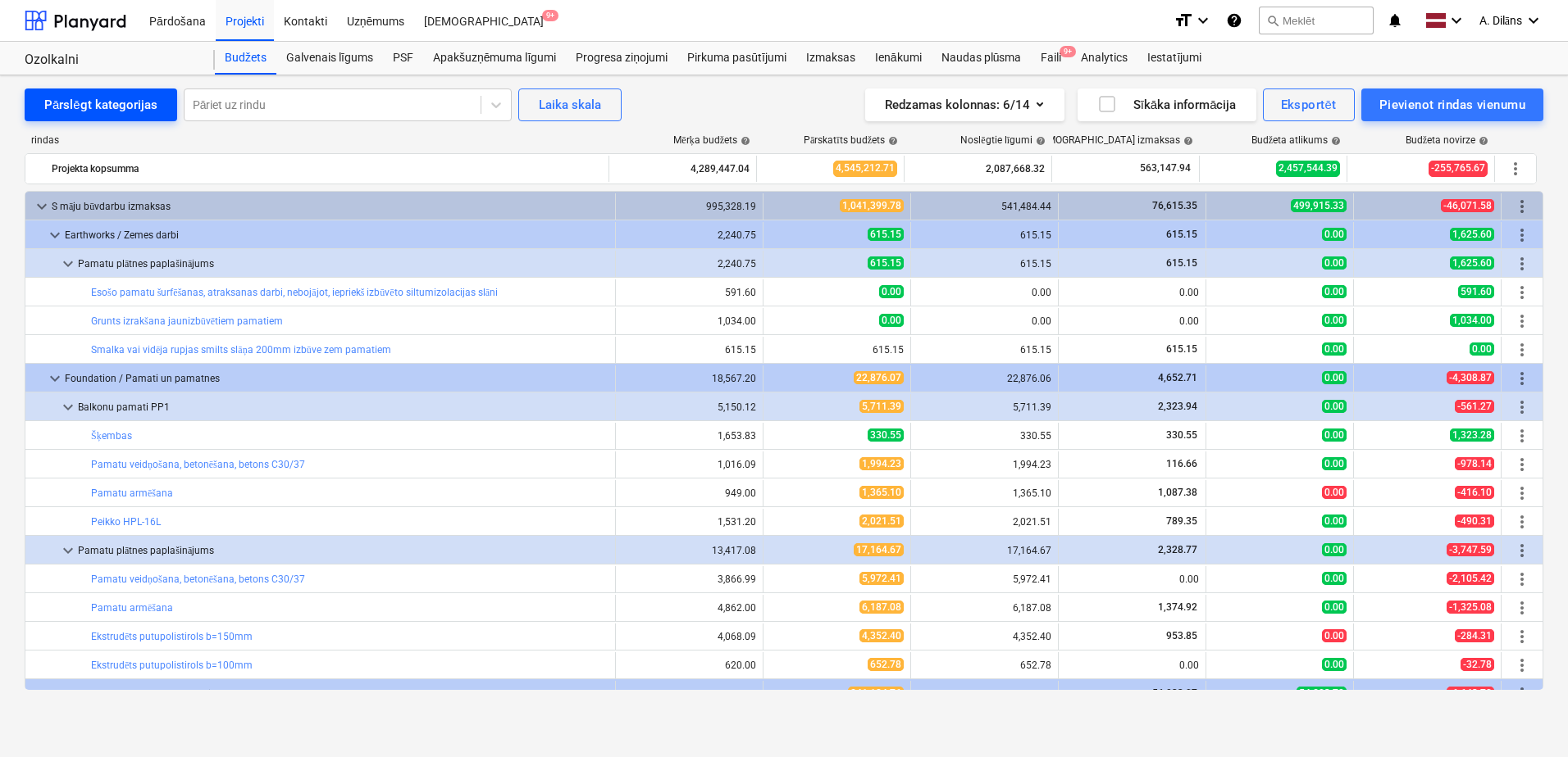
click at [123, 108] on div "Pārslēgt kategorijas" at bounding box center [100, 104] width 113 height 21
